Goal: Task Accomplishment & Management: Complete application form

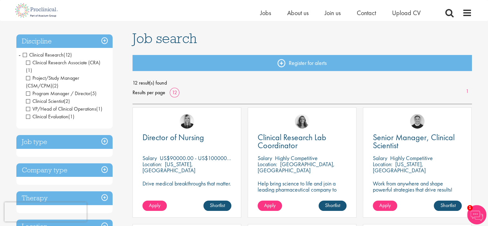
scroll to position [37, 0]
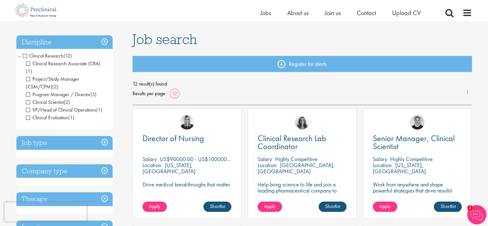
drag, startPoint x: 0, startPoint y: 0, endPoint x: 485, endPoint y: 36, distance: 486.1
click at [28, 91] on span "Program Manager / Director" at bounding box center [58, 94] width 65 height 7
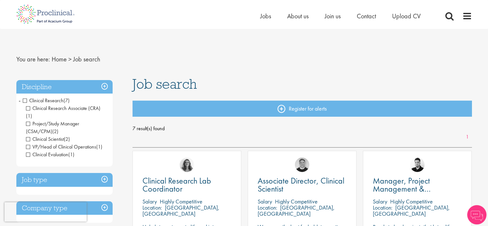
click at [28, 135] on span "Clinical Scientist" at bounding box center [45, 138] width 38 height 7
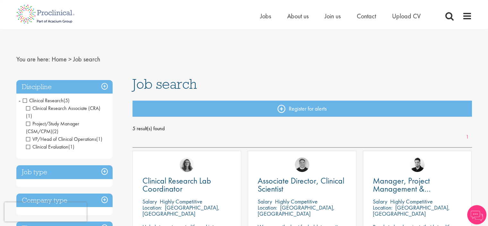
click at [27, 135] on span "VP/Head of Clinical Operations" at bounding box center [61, 138] width 70 height 7
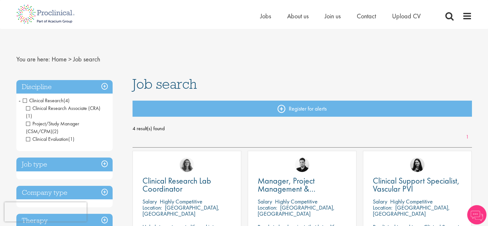
click at [28, 135] on span "Clinical Evaluation" at bounding box center [47, 138] width 42 height 7
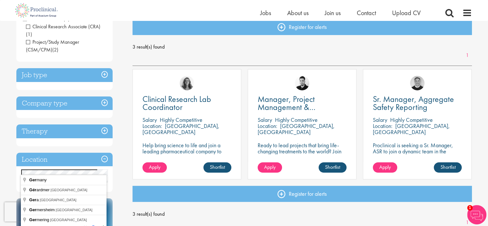
scroll to position [80, 0]
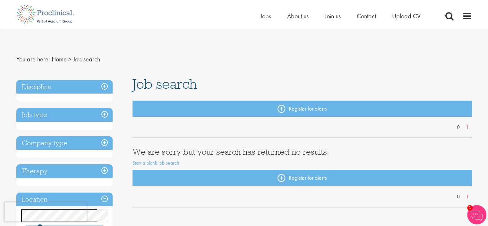
click at [469, 19] on span at bounding box center [468, 16] width 10 height 10
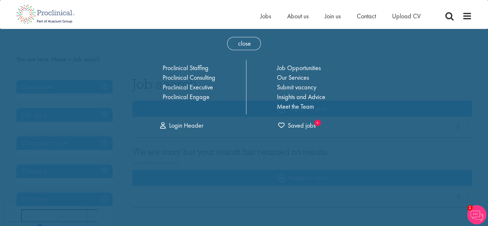
click at [312, 39] on div "close Home Jobs About us Join us Contact Upload CV Proclinical Staffing Proclin…" at bounding box center [245, 82] width 238 height 106
click at [396, 17] on span "Upload CV" at bounding box center [406, 16] width 29 height 8
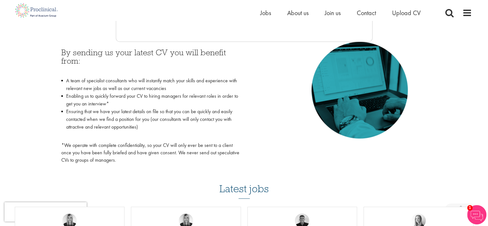
scroll to position [263, 0]
